Goal: Check status: Check status

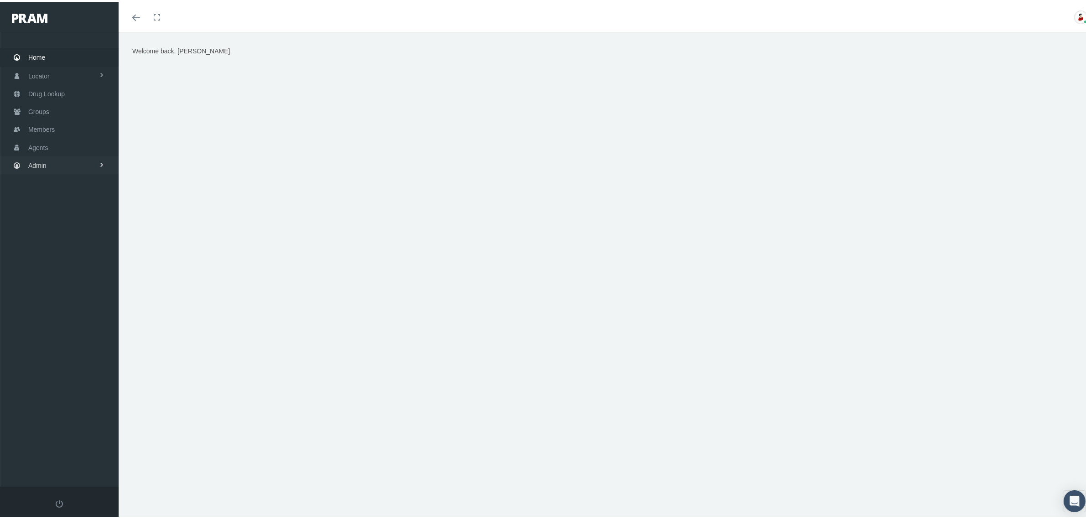
click at [94, 159] on link "Admin" at bounding box center [59, 163] width 119 height 18
click at [78, 220] on link "Claims" at bounding box center [59, 217] width 119 height 16
click at [74, 230] on span "PBM Invoices" at bounding box center [55, 236] width 39 height 16
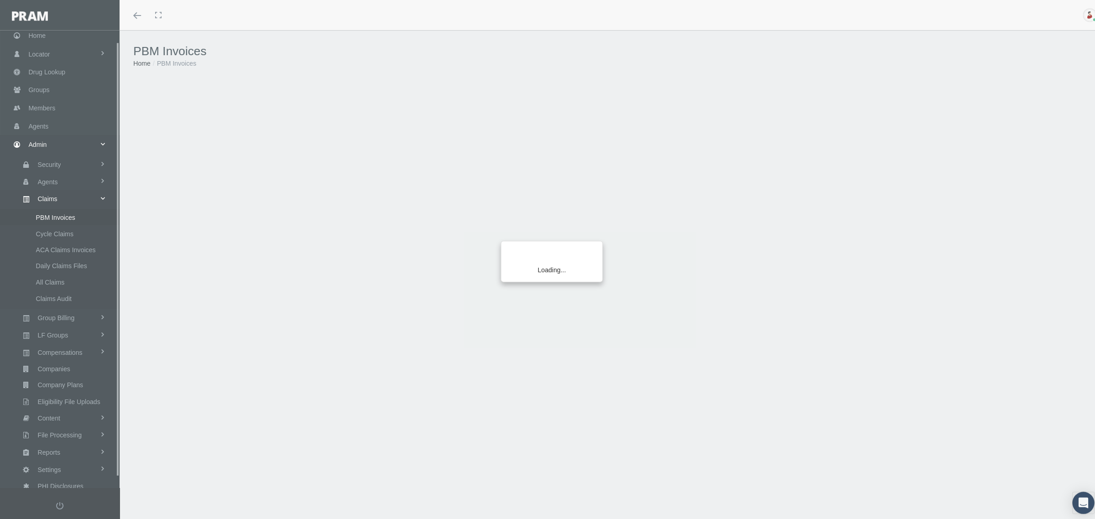
scroll to position [23, 0]
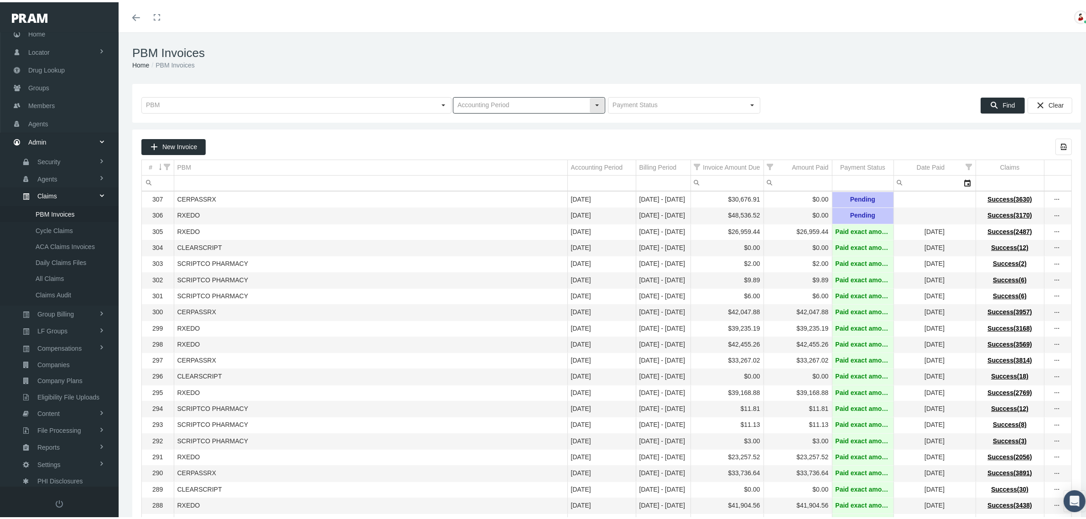
click at [487, 100] on input "text" at bounding box center [522, 103] width 136 height 16
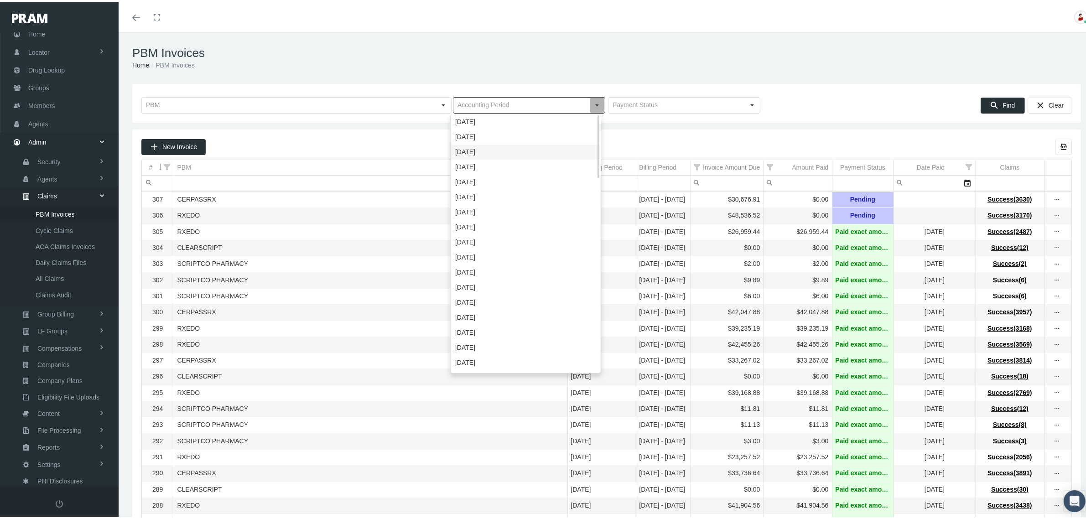
click at [477, 147] on div "[DATE]" at bounding box center [525, 149] width 149 height 15
type input "[DATE]"
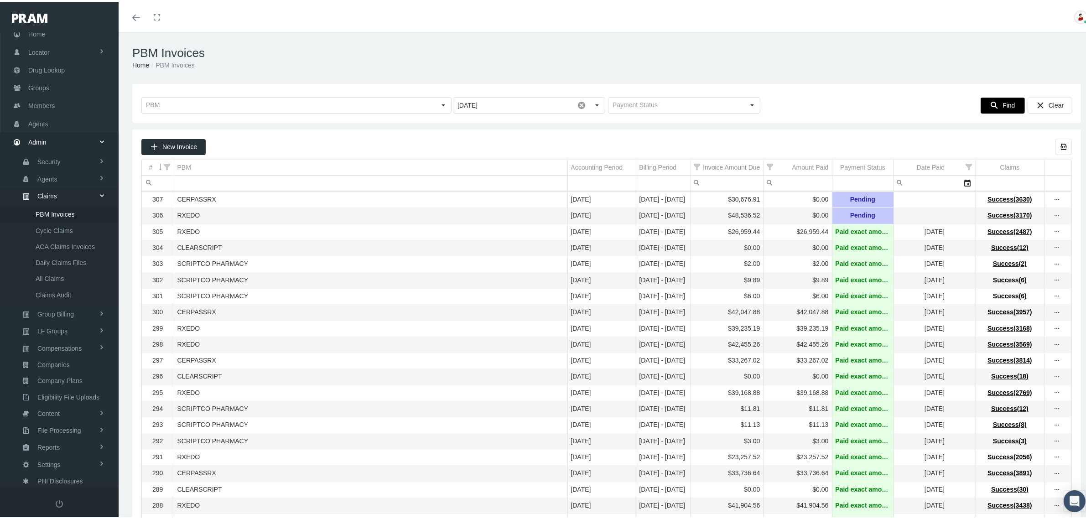
click at [1003, 101] on span "Find" at bounding box center [1009, 102] width 12 height 7
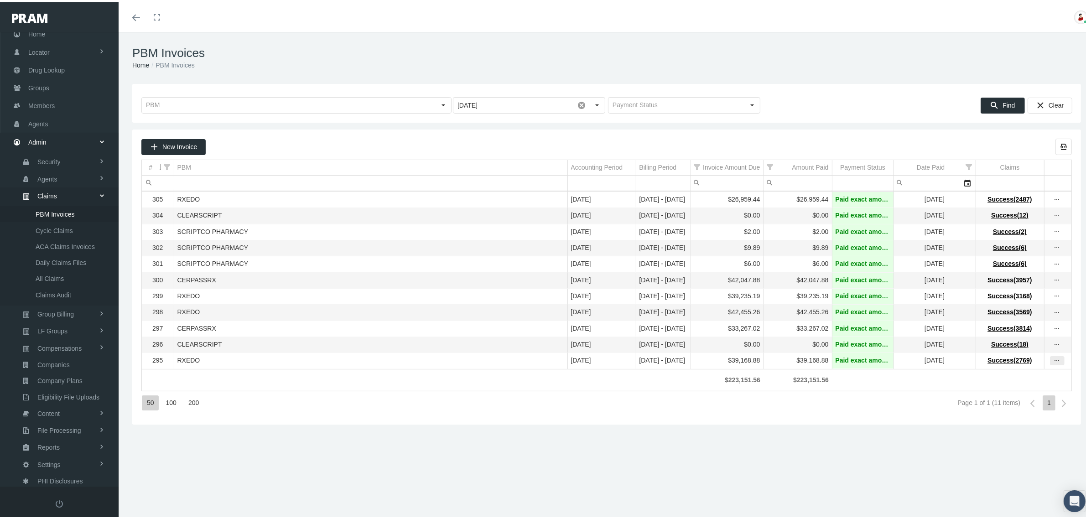
click at [1054, 363] on icon "more" at bounding box center [1058, 359] width 8 height 8
click at [1033, 382] on div "View Invoice" at bounding box center [1010, 382] width 89 height 19
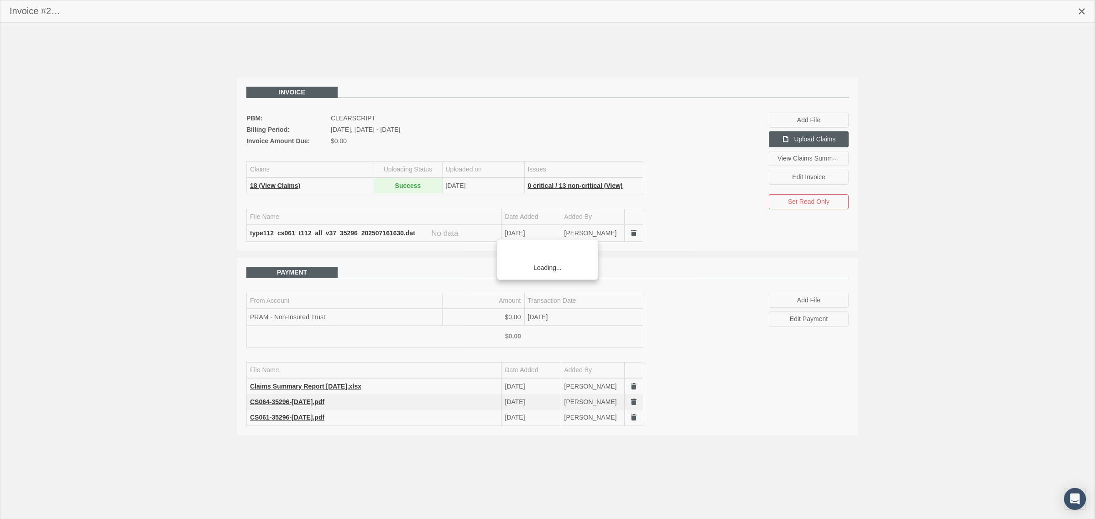
scroll to position [23, 0]
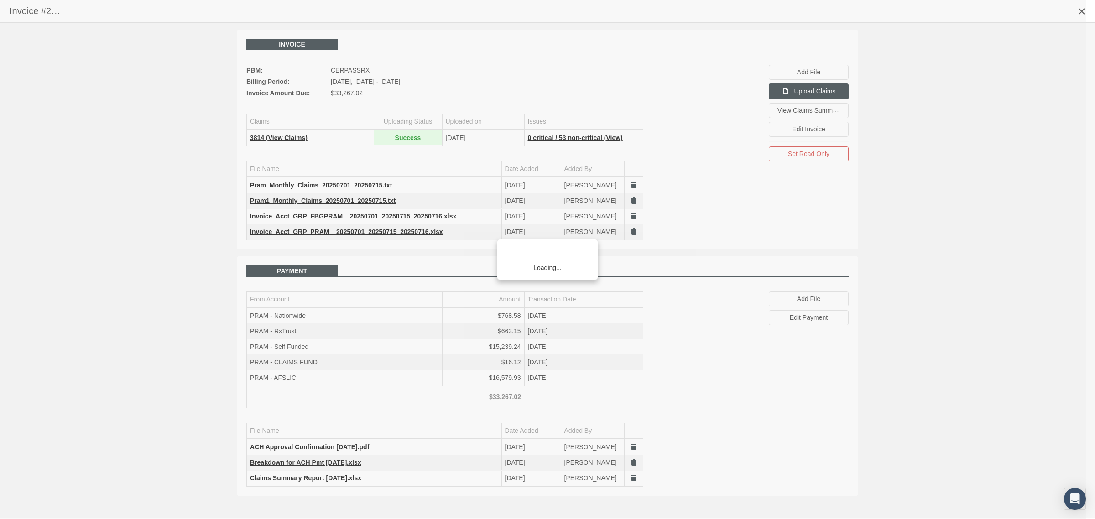
scroll to position [23, 0]
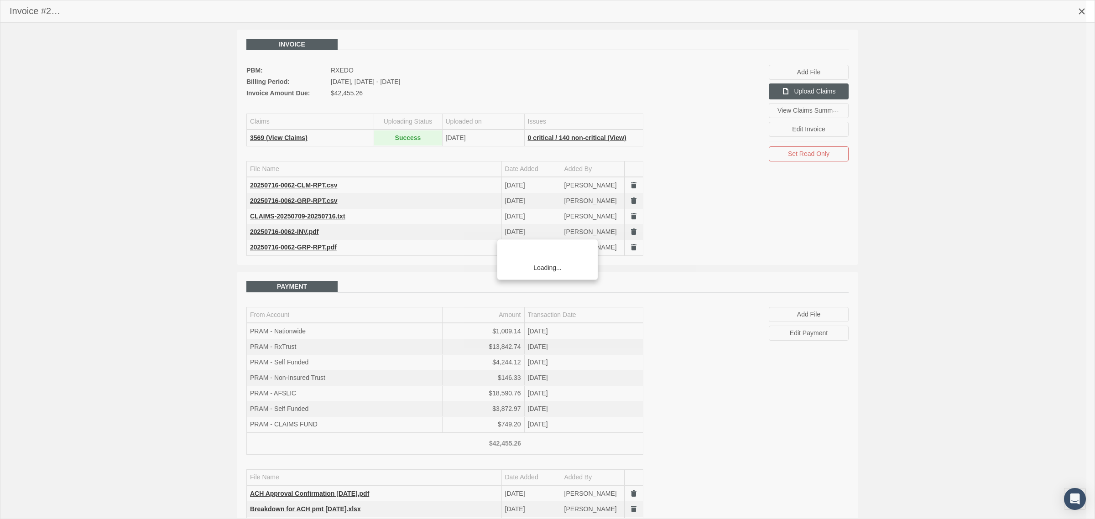
scroll to position [23, 0]
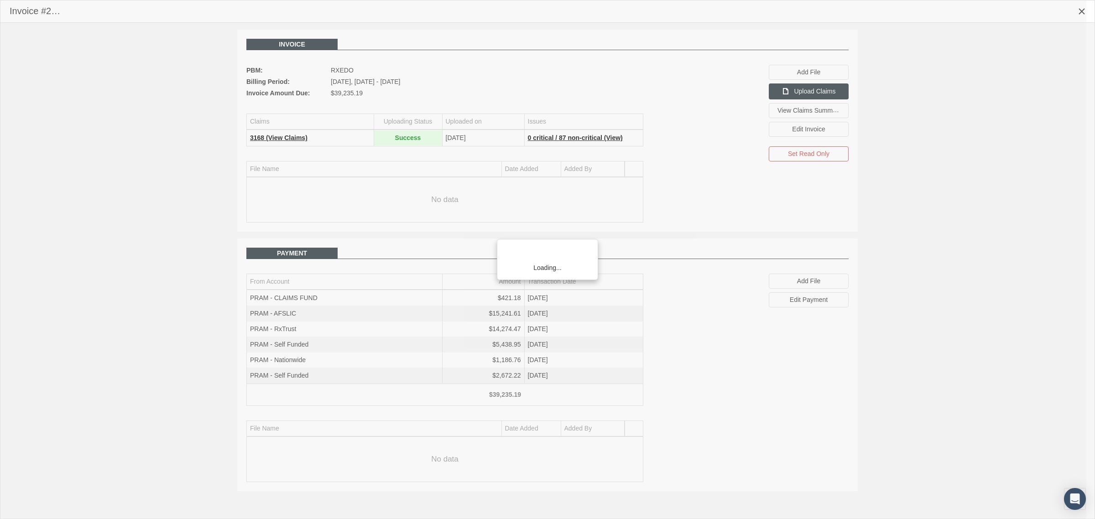
scroll to position [23, 0]
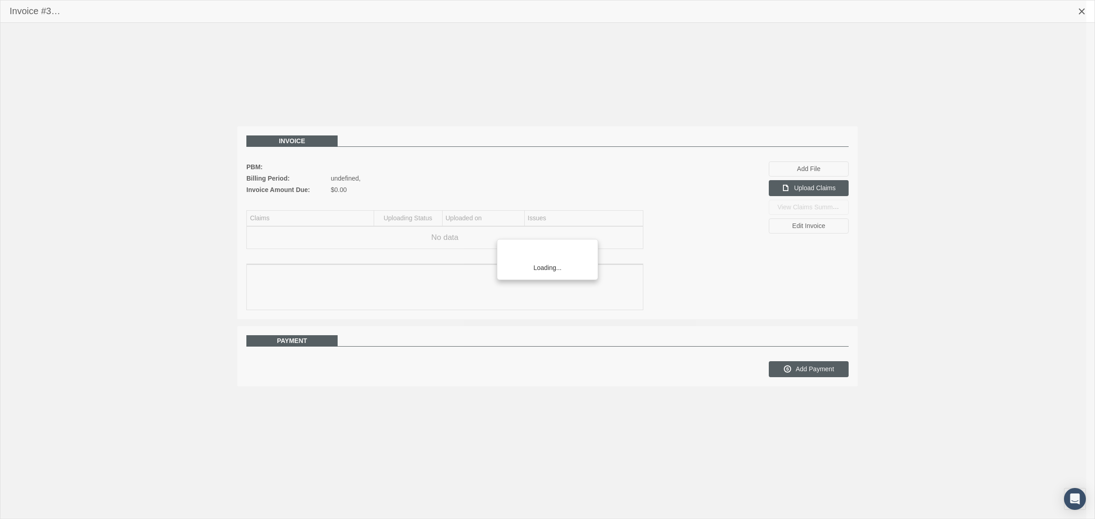
scroll to position [23, 0]
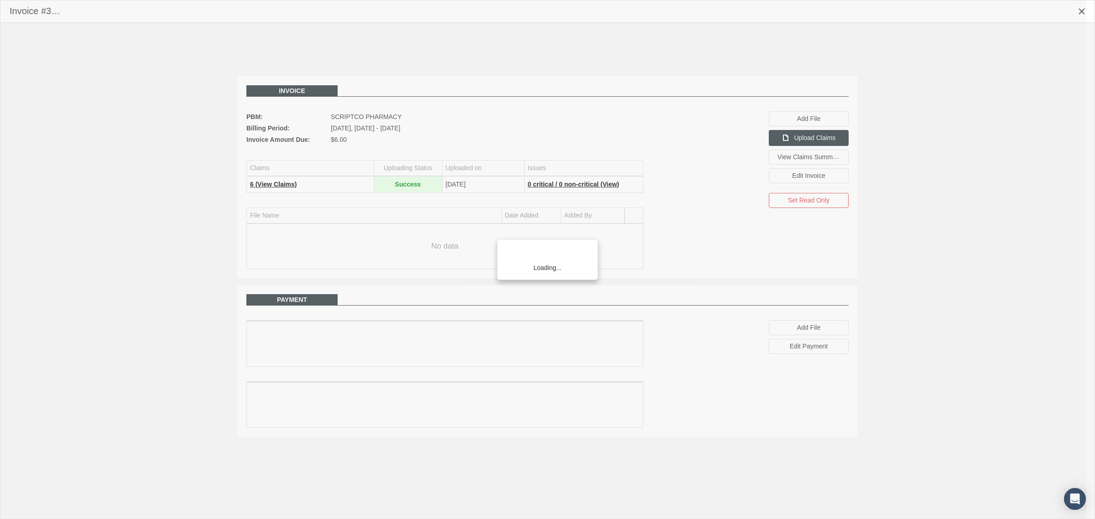
scroll to position [23, 0]
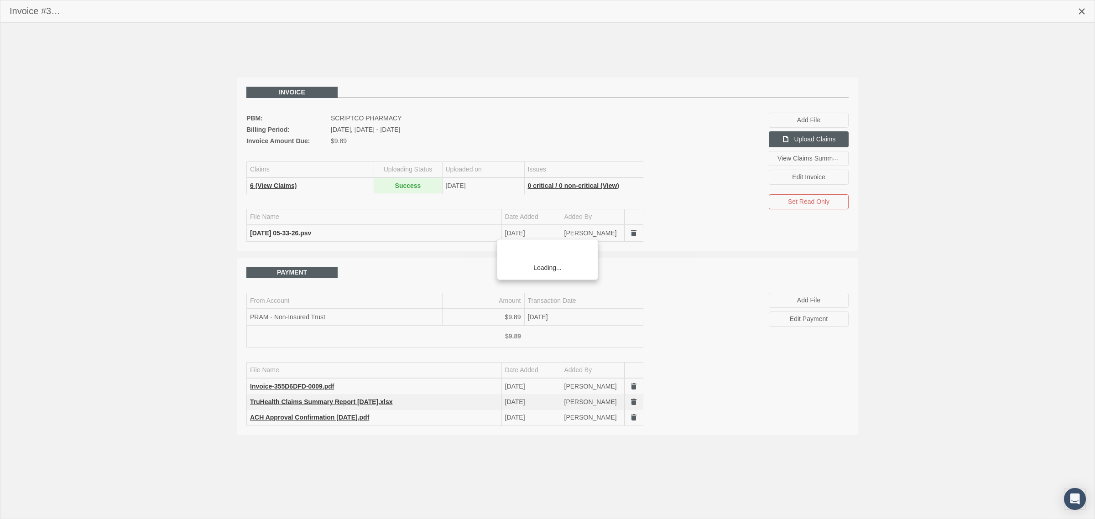
scroll to position [23, 0]
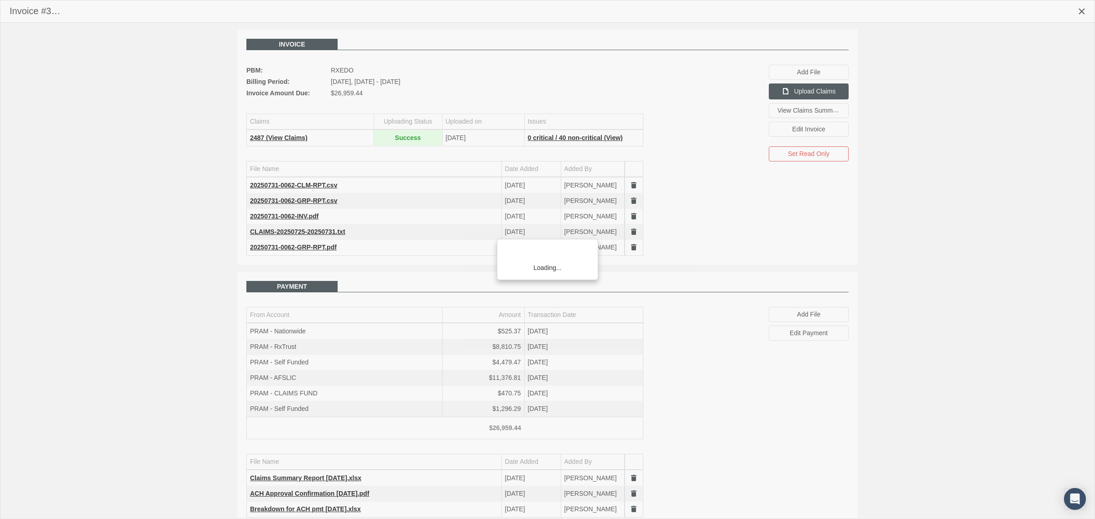
scroll to position [23, 0]
